Goal: Go to known website: Access a specific website the user already knows

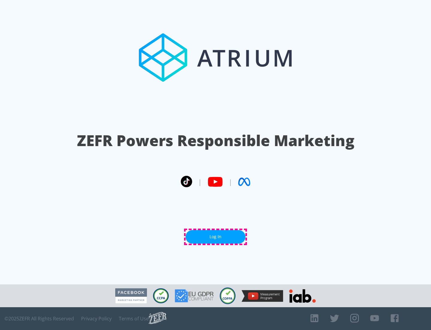
click at [216, 236] on link "Log In" at bounding box center [216, 236] width 60 height 13
